Goal: Transaction & Acquisition: Purchase product/service

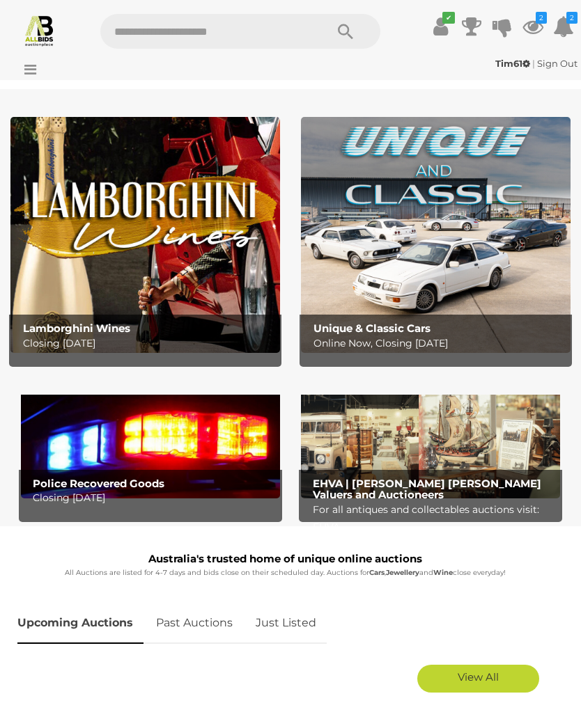
click at [542, 30] on icon at bounding box center [532, 26] width 21 height 25
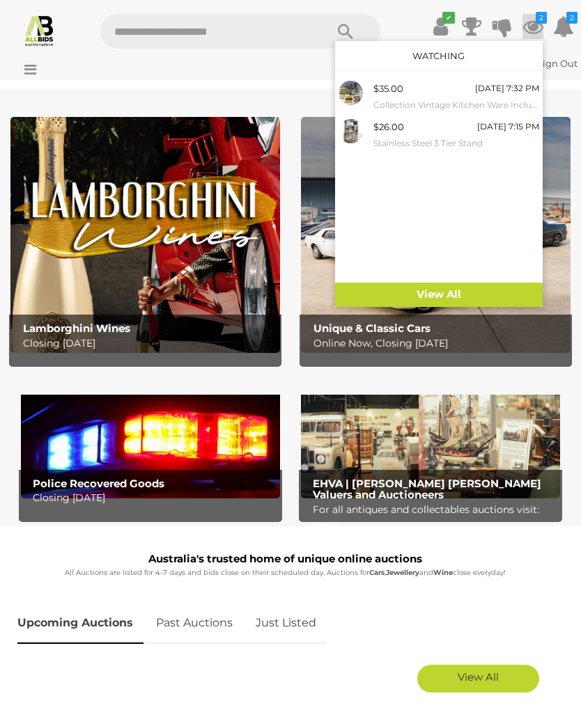
click at [474, 298] on link "View All" at bounding box center [439, 295] width 208 height 24
click at [367, 608] on div at bounding box center [290, 359] width 581 height 719
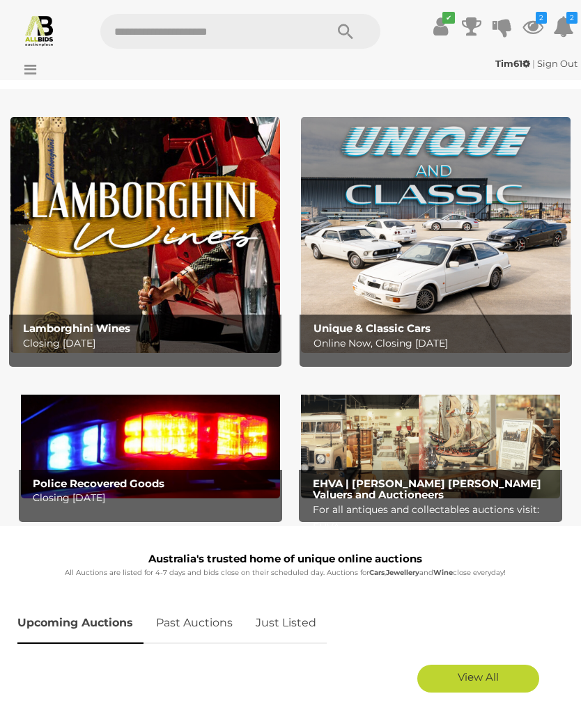
click at [42, 72] on div "Tim61 | Sign Out Tim61 | Sign Out" at bounding box center [290, 66] width 581 height 28
click at [32, 65] on icon at bounding box center [26, 70] width 19 height 14
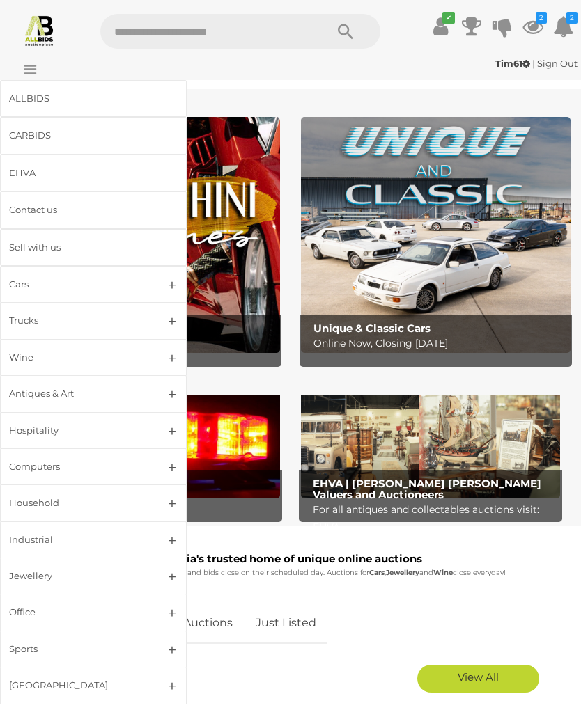
click at [176, 289] on link "Cars" at bounding box center [93, 284] width 187 height 37
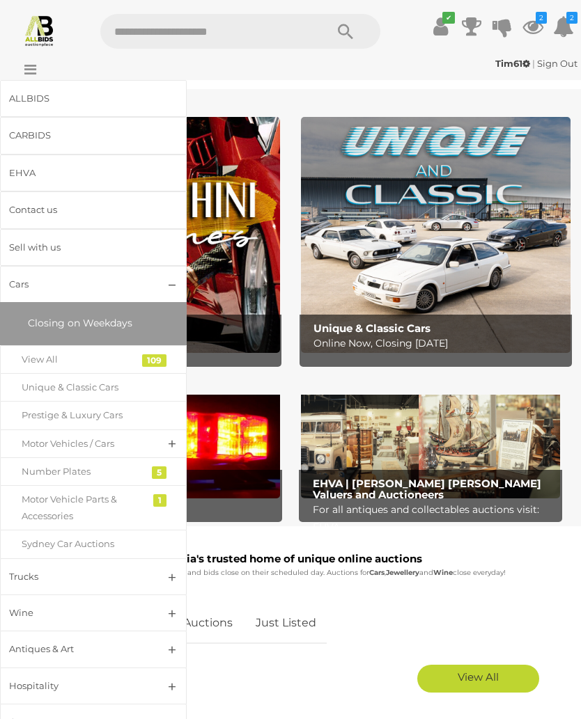
click at [111, 390] on div "Unique & Classic Cars" at bounding box center [83, 388] width 123 height 16
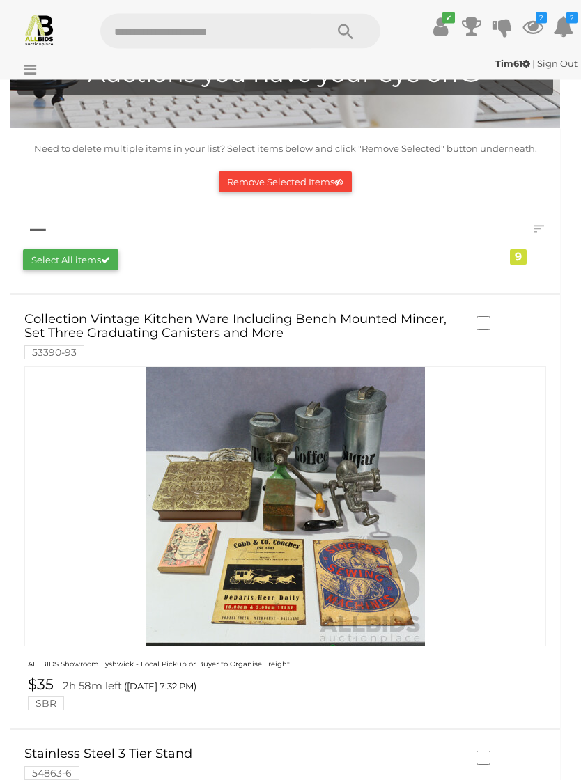
scroll to position [100, 0]
click at [351, 509] on img at bounding box center [285, 506] width 279 height 279
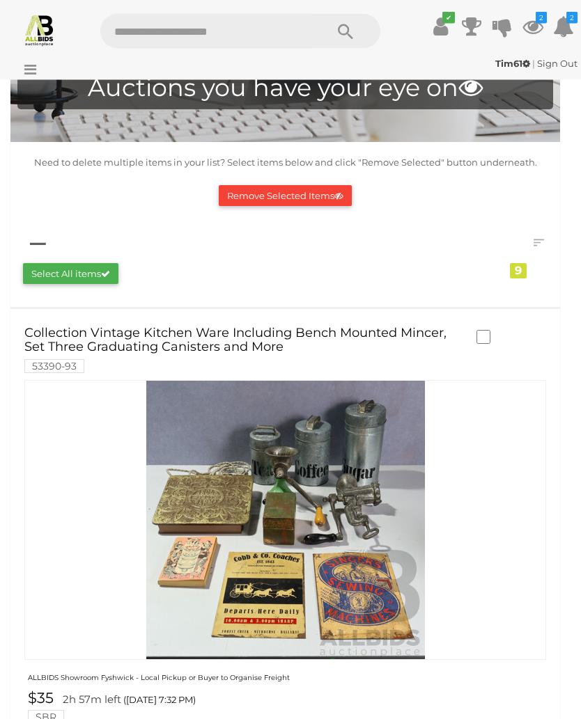
scroll to position [0, 0]
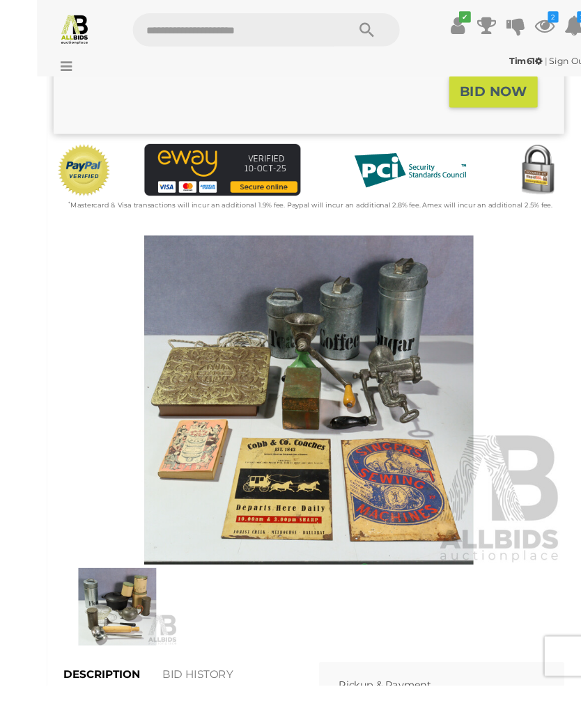
scroll to position [377, 0]
